Goal: Task Accomplishment & Management: Manage account settings

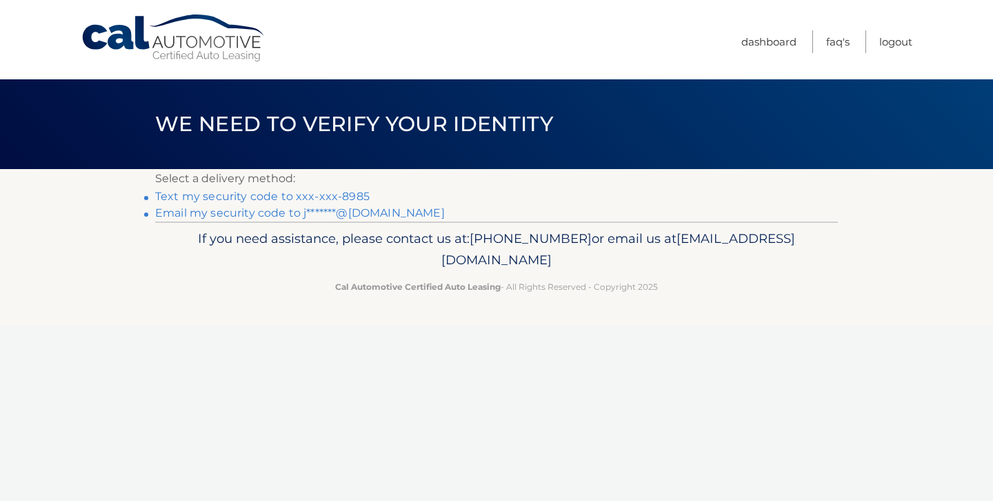
click at [279, 195] on link "Text my security code to xxx-xxx-8985" at bounding box center [262, 196] width 214 height 13
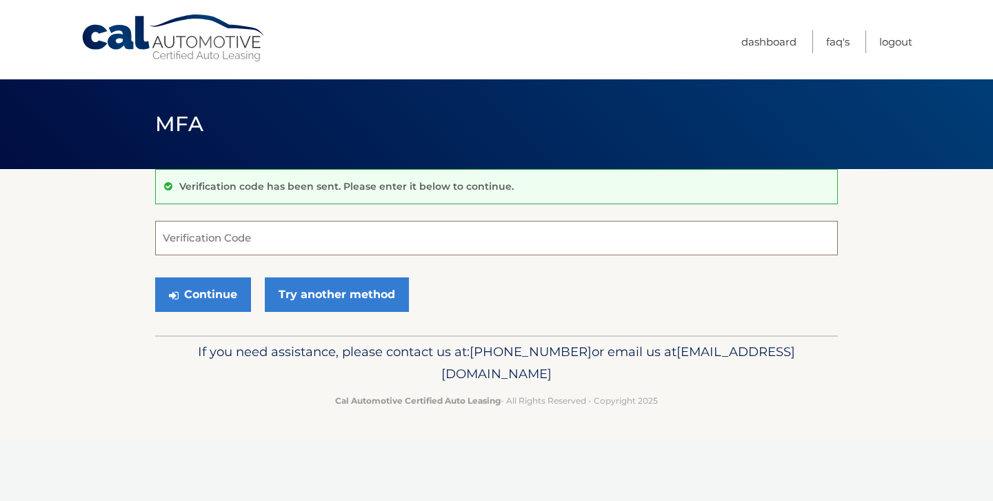
click at [274, 244] on input "Verification Code" at bounding box center [496, 238] width 683 height 34
type input "956881"
click at [221, 287] on button "Continue" at bounding box center [203, 294] width 96 height 34
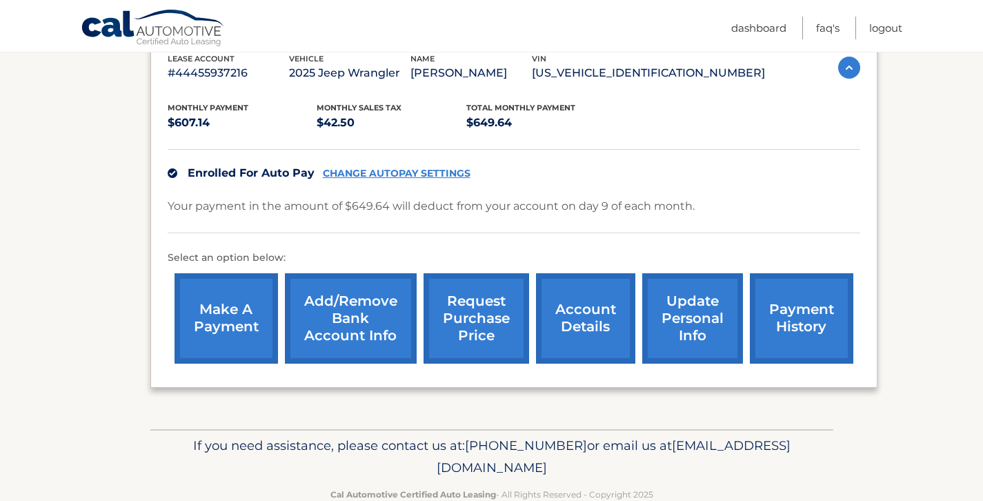
scroll to position [283, 0]
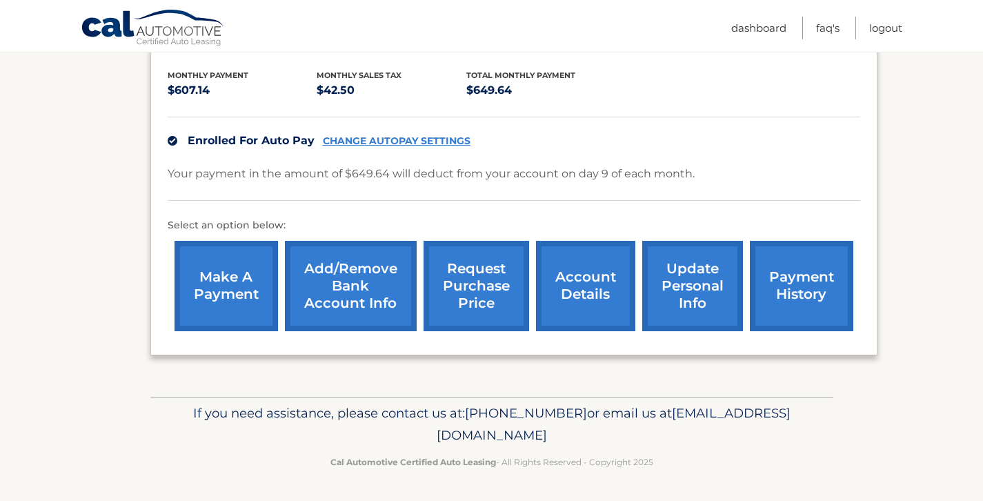
click at [798, 279] on link "payment history" at bounding box center [801, 286] width 103 height 90
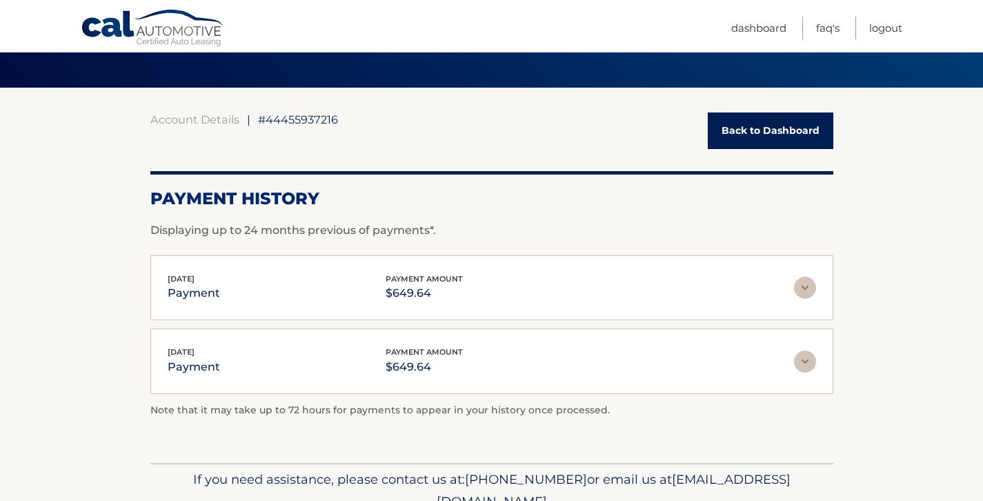
scroll to position [84, 0]
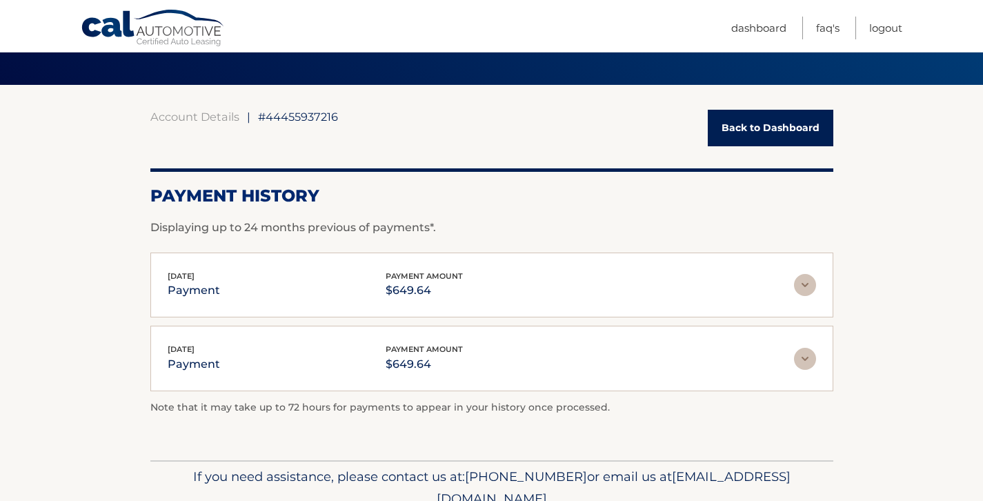
click at [806, 288] on img at bounding box center [805, 285] width 22 height 22
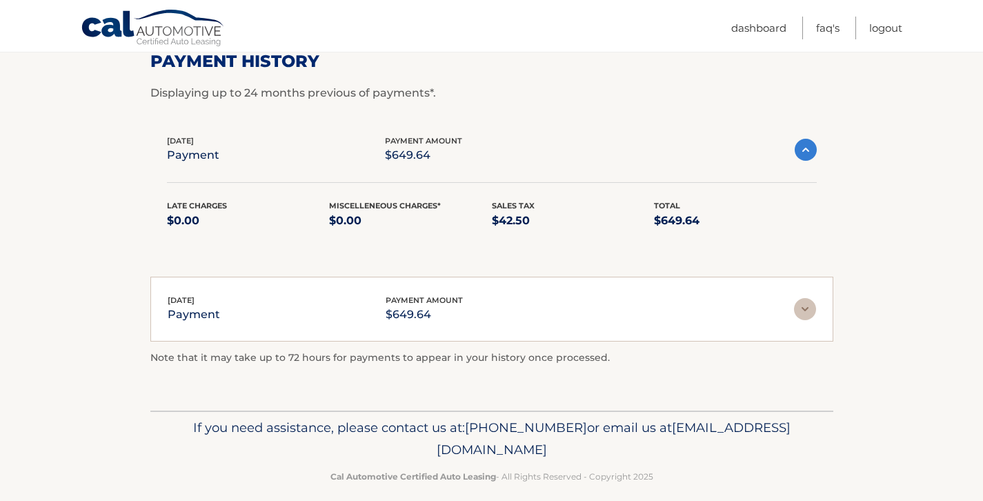
scroll to position [233, 0]
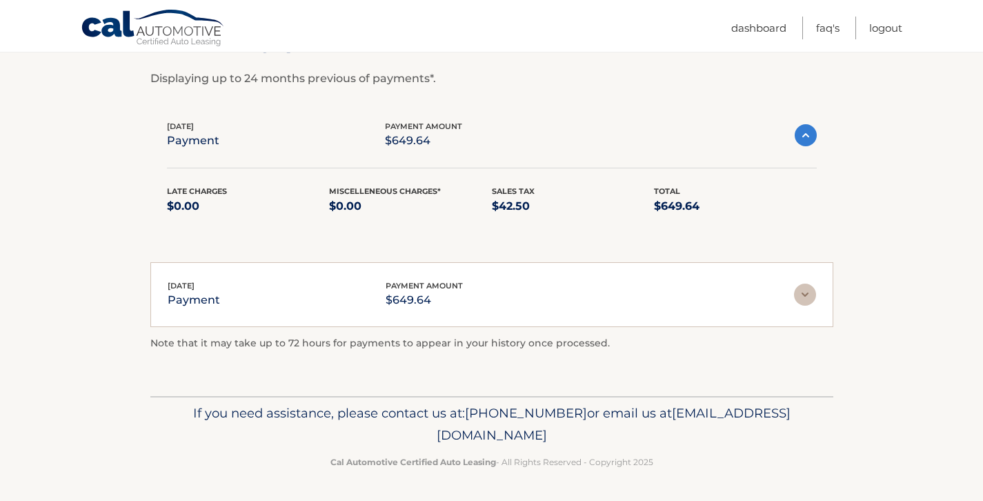
click at [799, 135] on img at bounding box center [805, 135] width 22 height 22
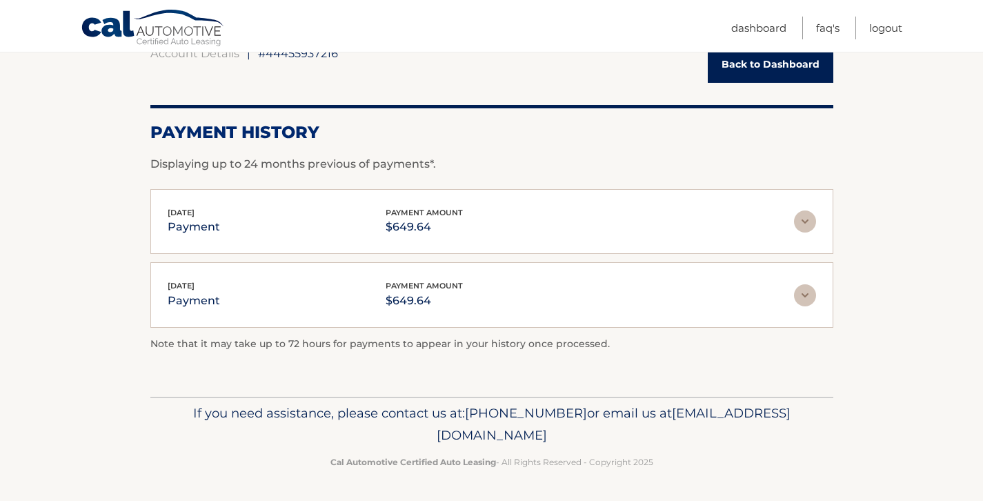
scroll to position [0, 0]
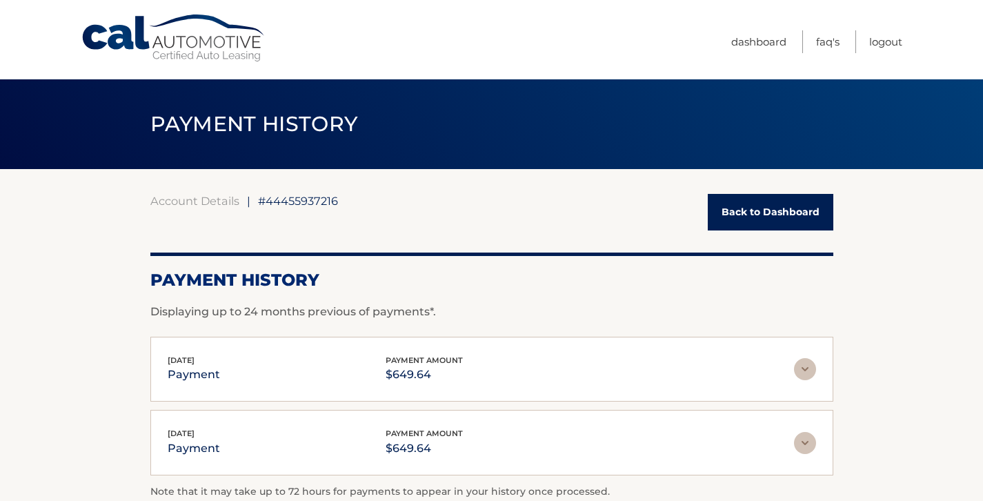
click at [743, 213] on link "Back to Dashboard" at bounding box center [771, 212] width 126 height 37
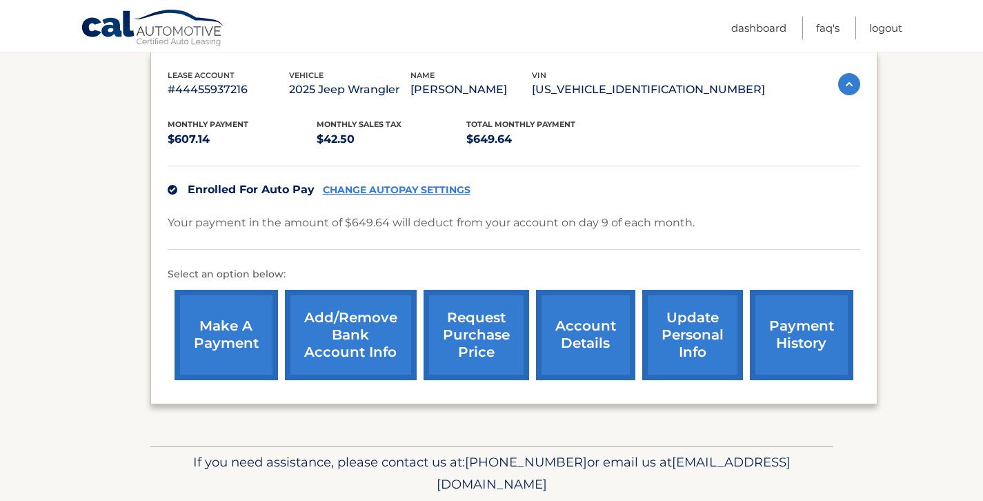
scroll to position [235, 0]
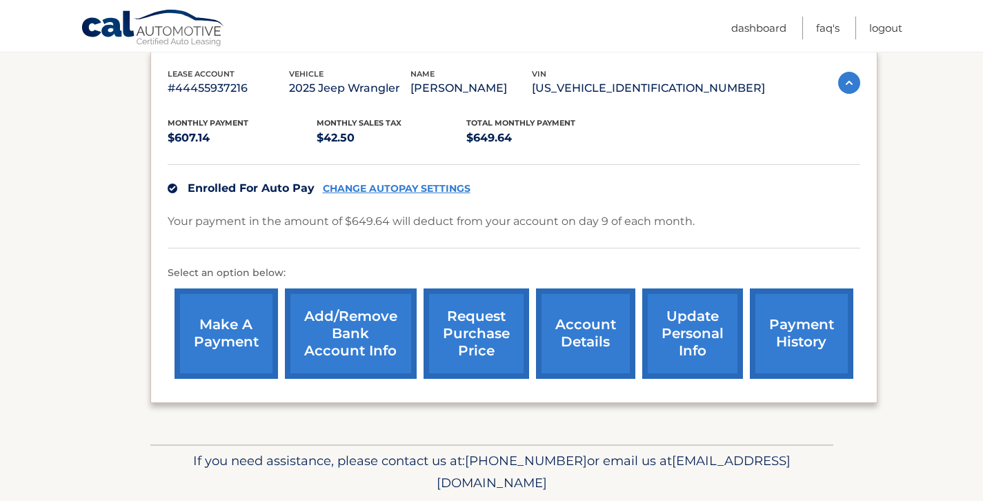
click at [572, 334] on link "account details" at bounding box center [585, 333] width 99 height 90
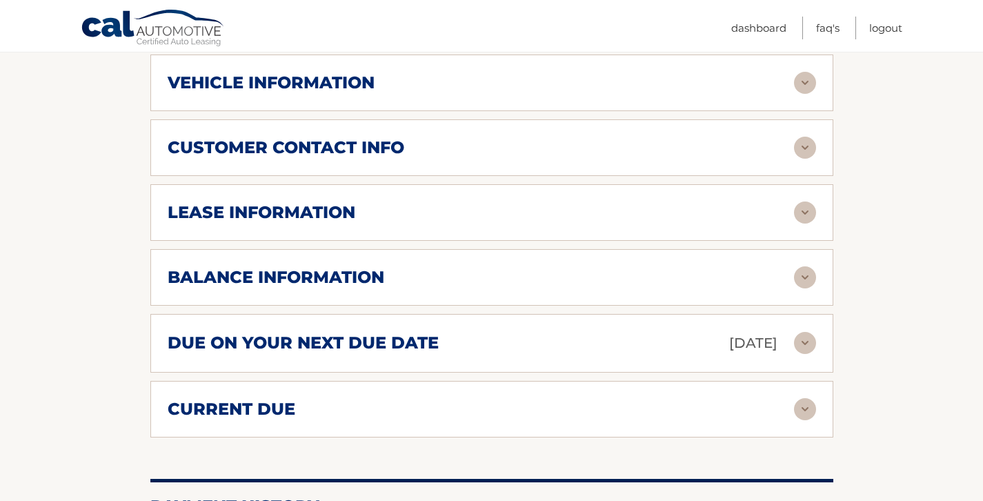
scroll to position [621, 0]
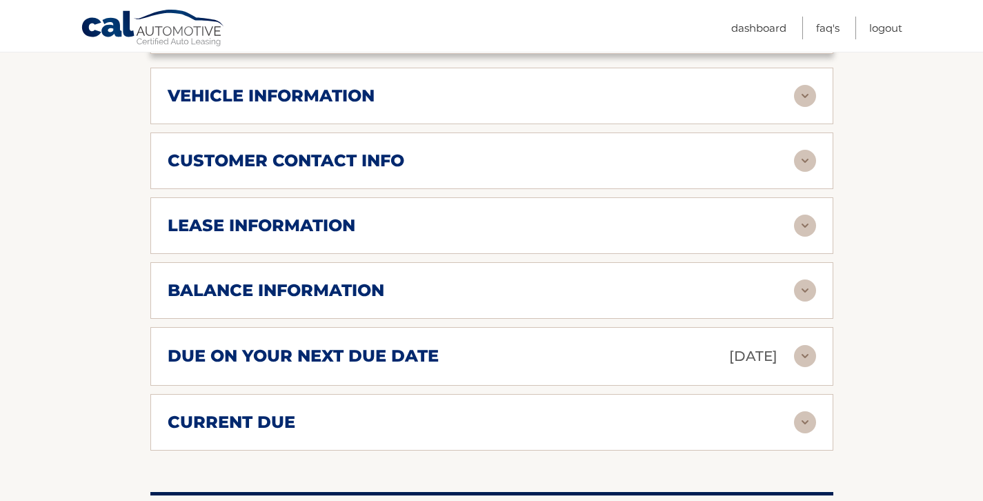
click at [808, 411] on img at bounding box center [805, 422] width 22 height 22
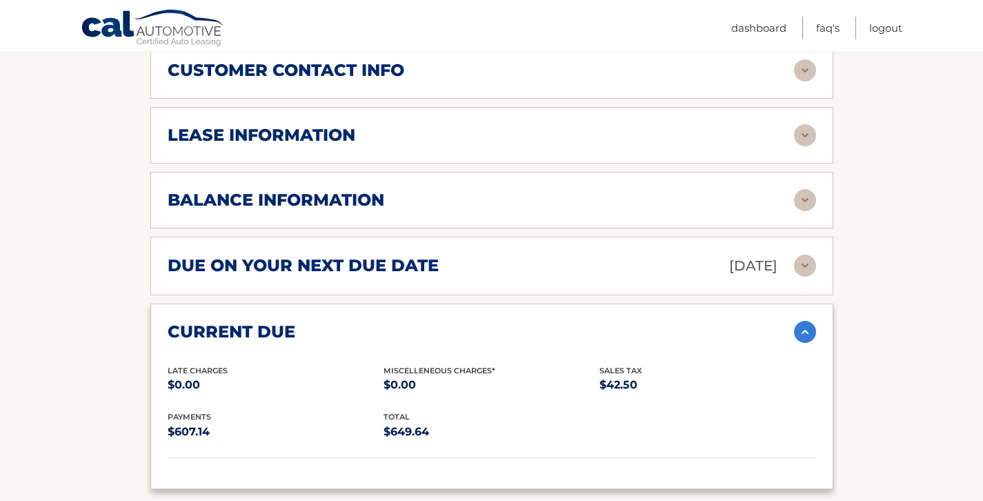
scroll to position [712, 0]
click at [803, 320] on img at bounding box center [805, 331] width 22 height 22
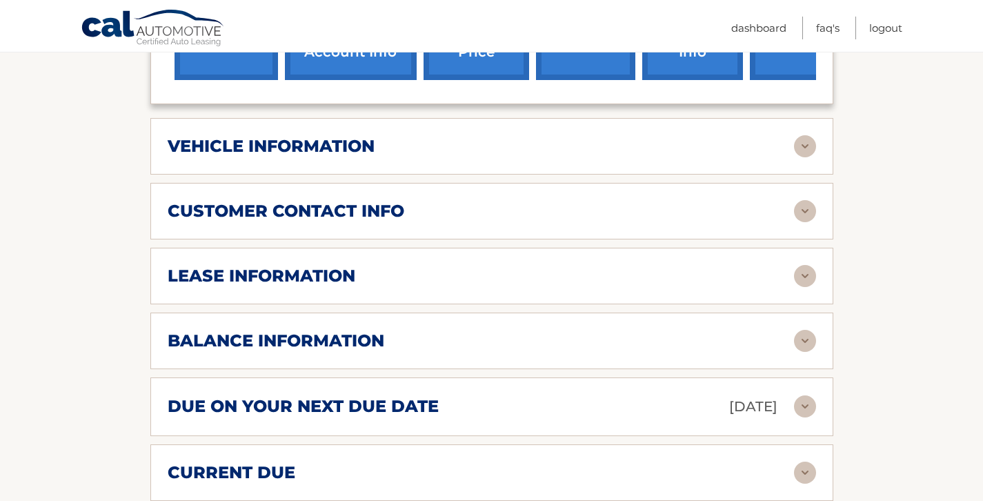
scroll to position [568, 0]
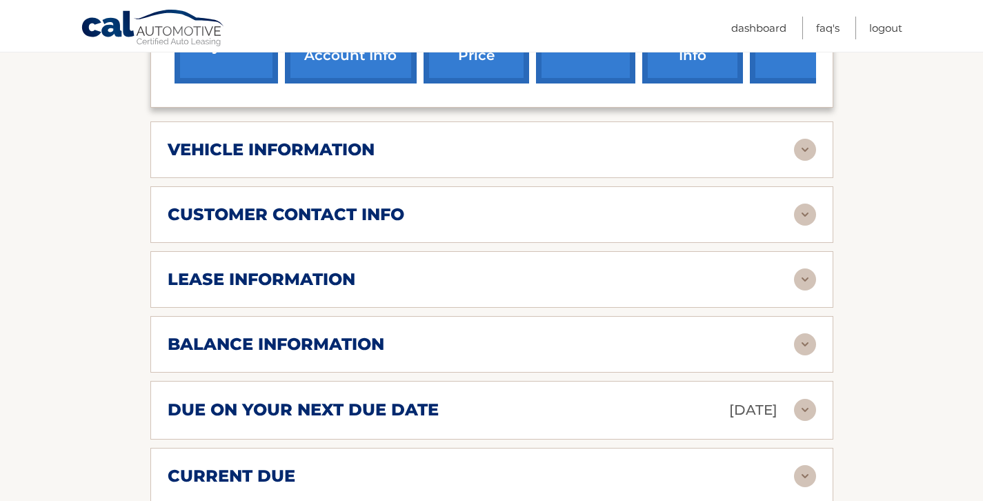
click at [805, 268] on img at bounding box center [805, 279] width 22 height 22
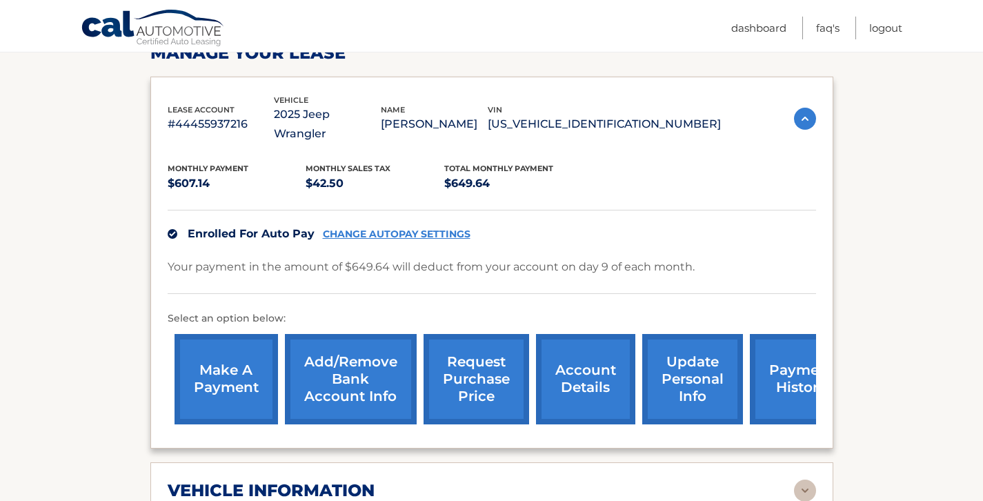
scroll to position [197, 0]
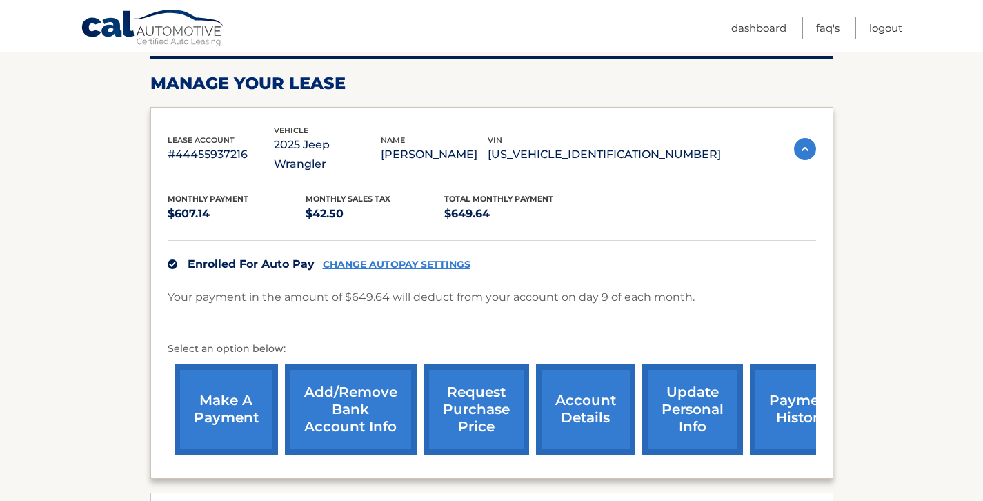
click at [805, 138] on img at bounding box center [805, 149] width 22 height 22
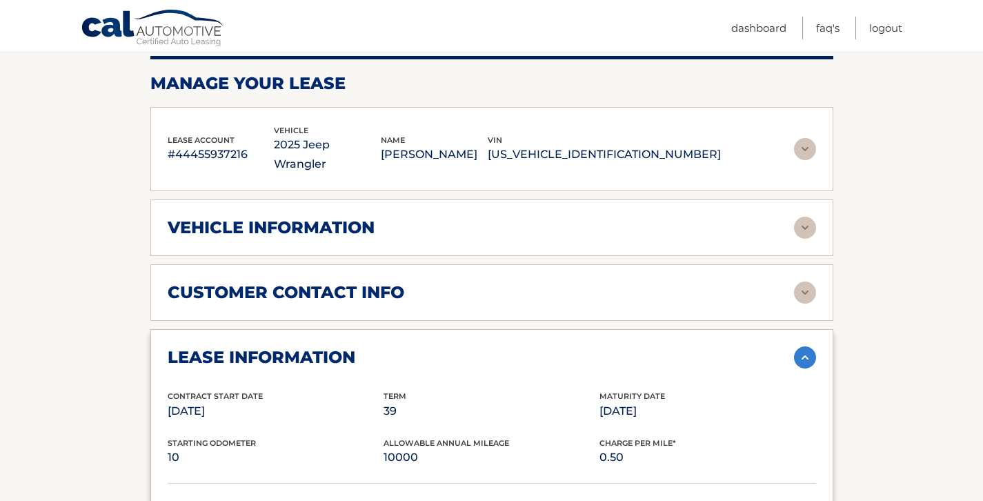
click at [805, 138] on img at bounding box center [805, 149] width 22 height 22
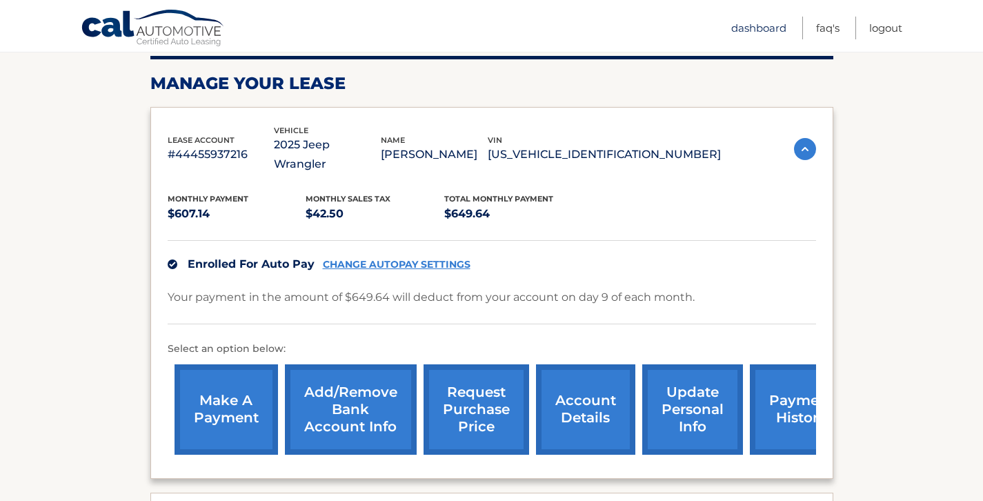
click at [759, 30] on link "Dashboard" at bounding box center [758, 28] width 55 height 23
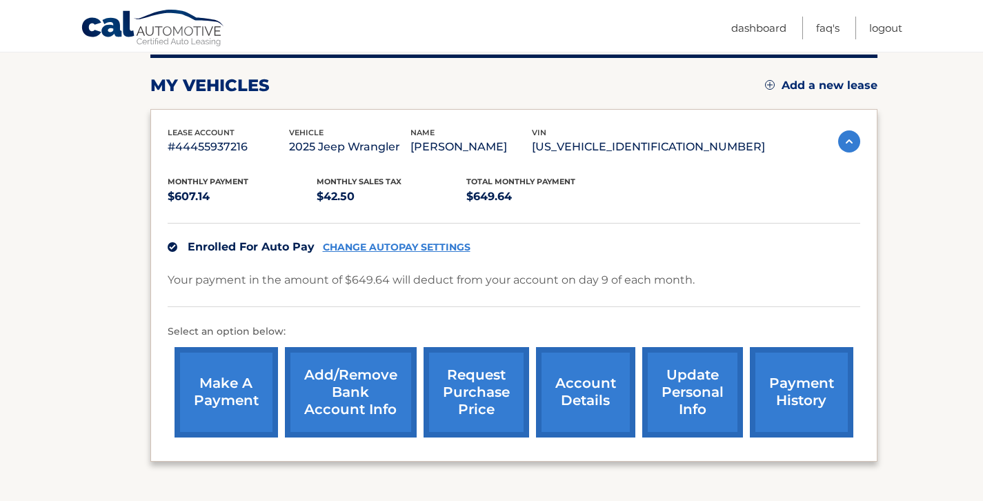
scroll to position [181, 0]
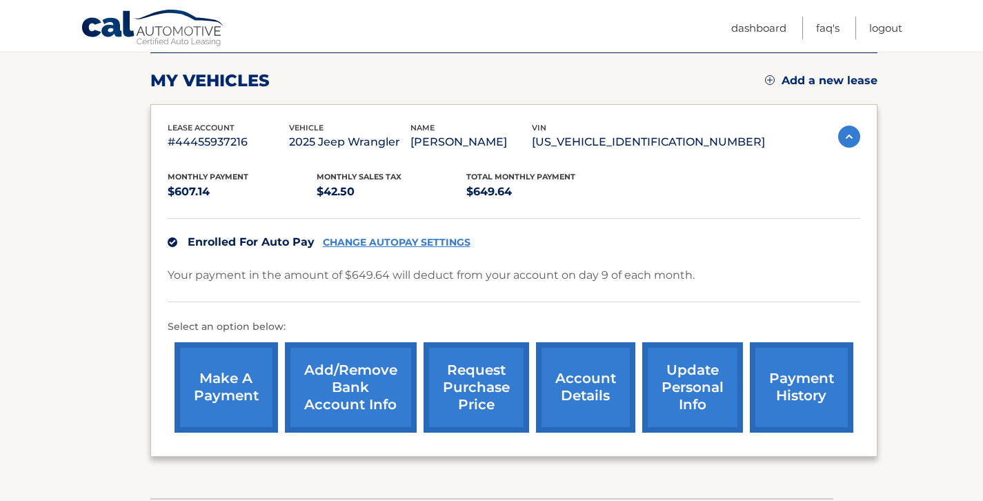
click at [407, 243] on link "CHANGE AUTOPAY SETTINGS" at bounding box center [397, 243] width 148 height 12
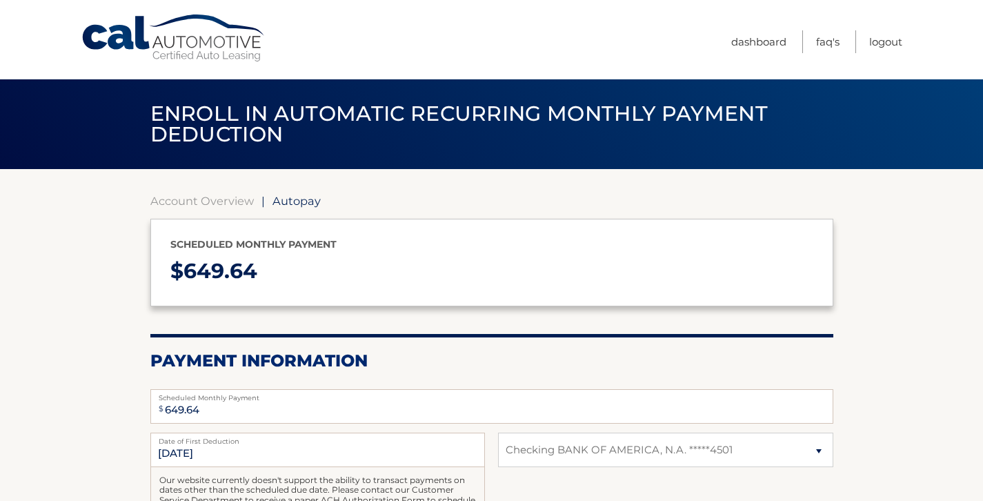
select select "YzVmZjgwMWItMWQ5OC00Y2ZkLWEyNzUtZjk5ZTQyOTNhNDlh"
click at [748, 37] on link "Dashboard" at bounding box center [758, 41] width 55 height 23
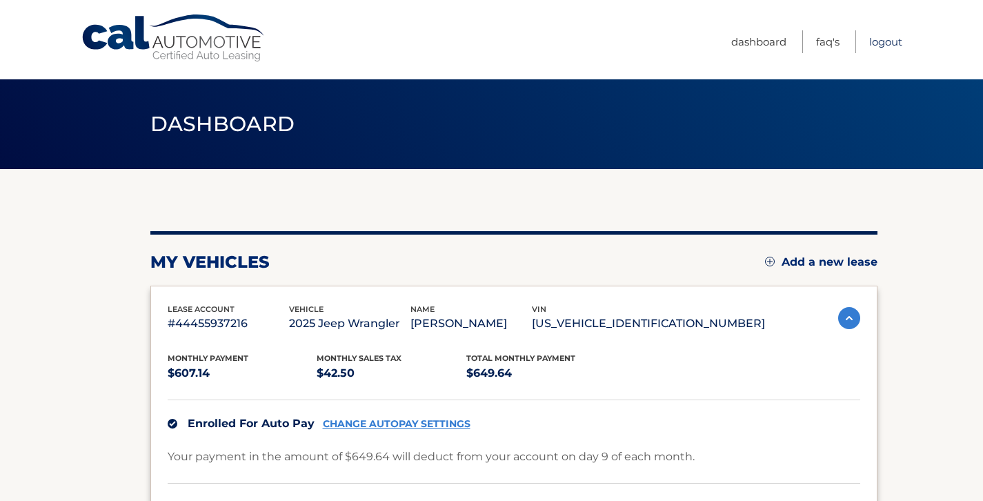
click at [897, 43] on link "Logout" at bounding box center [885, 41] width 33 height 23
